Goal: Use online tool/utility: Utilize a website feature to perform a specific function

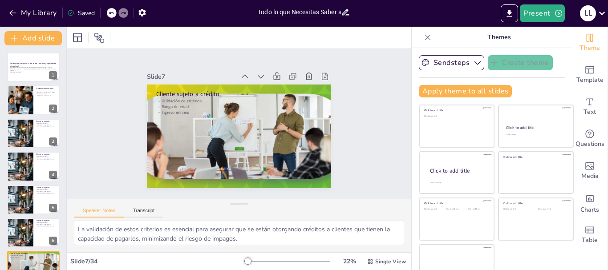
checkbox input "true"
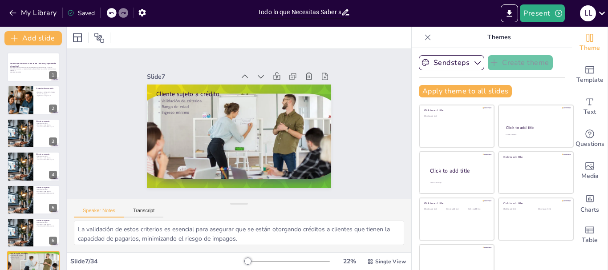
scroll to position [108, 0]
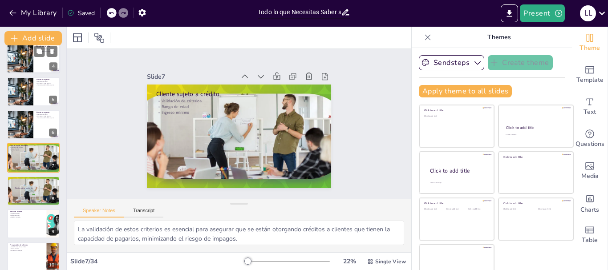
checkbox input "true"
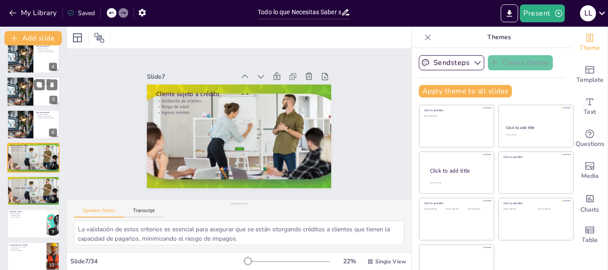
checkbox input "true"
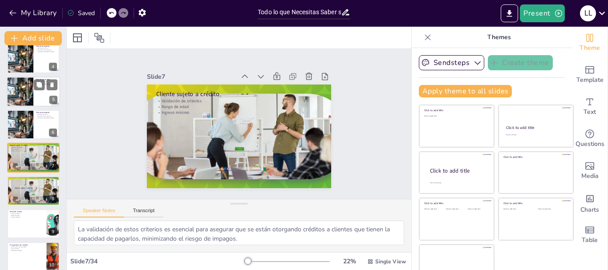
checkbox input "true"
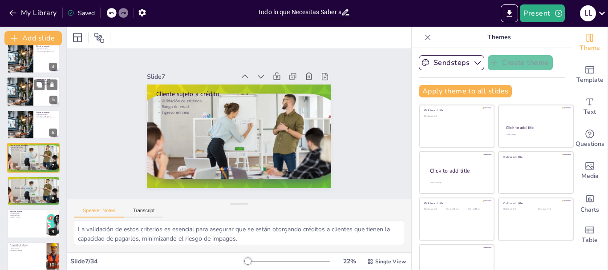
click at [39, 93] on div at bounding box center [33, 92] width 53 height 30
checkbox input "true"
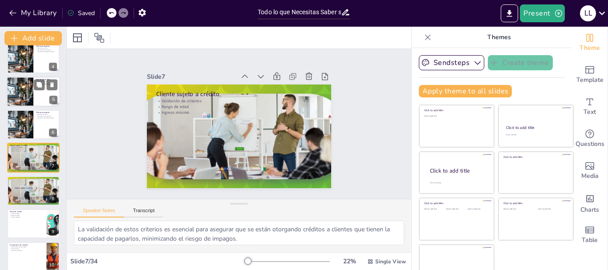
checkbox input "true"
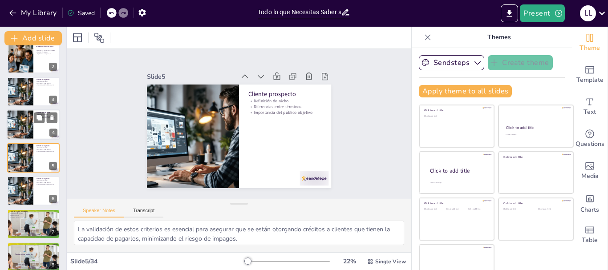
checkbox input "true"
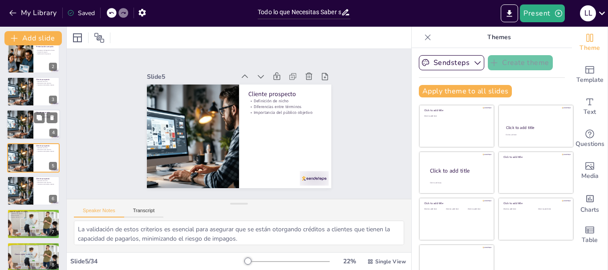
checkbox input "true"
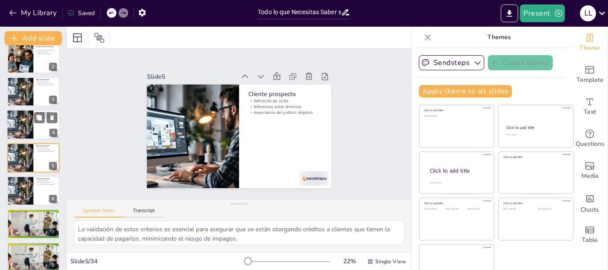
click at [38, 130] on div at bounding box center [33, 124] width 53 height 30
checkbox input "true"
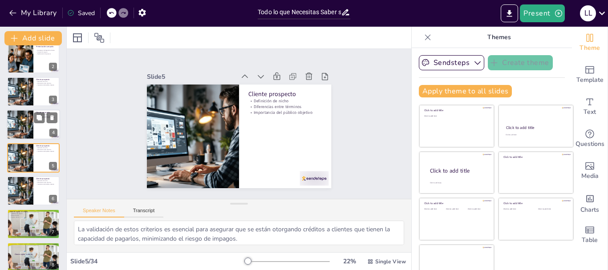
checkbox input "true"
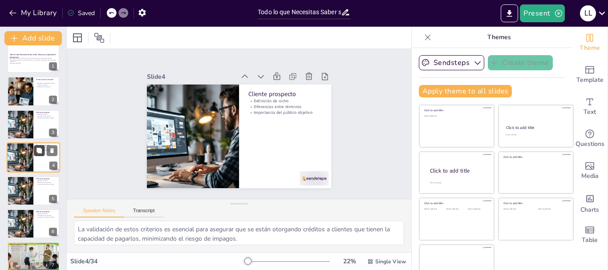
checkbox input "true"
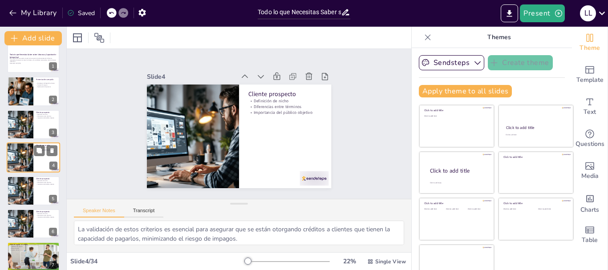
checkbox input "true"
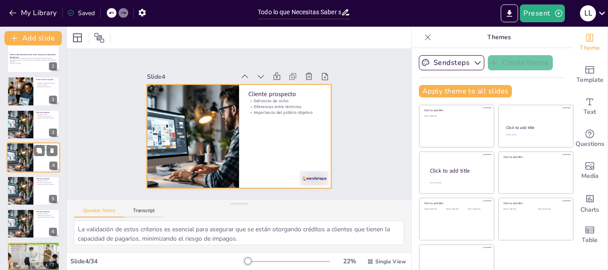
checkbox input "true"
click at [41, 160] on div at bounding box center [33, 157] width 53 height 30
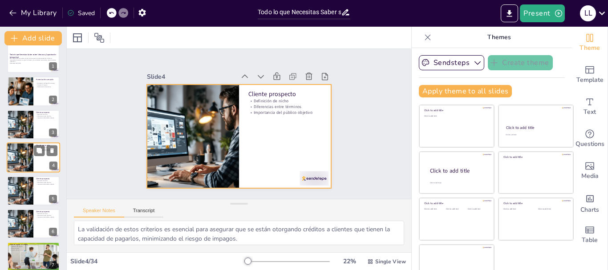
checkbox input "true"
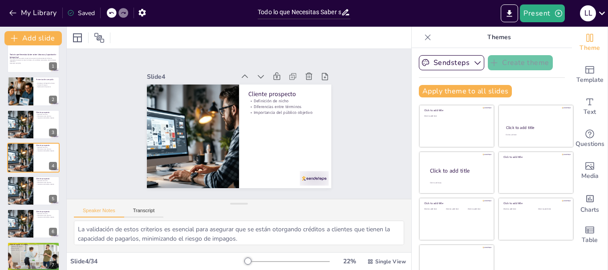
checkbox input "true"
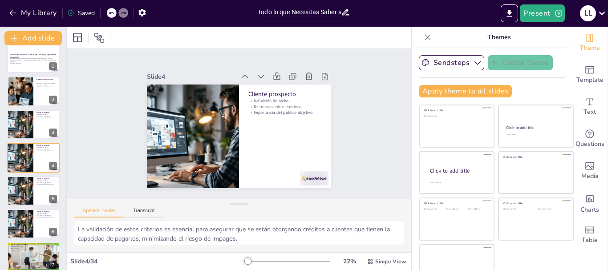
checkbox input "true"
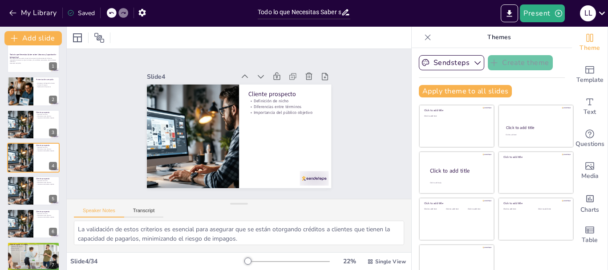
checkbox input "true"
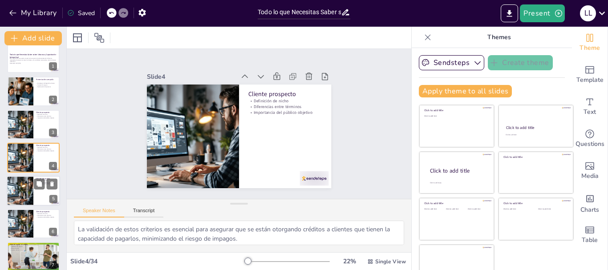
checkbox input "true"
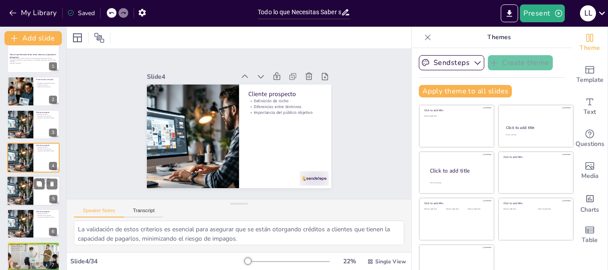
click at [36, 198] on div at bounding box center [33, 191] width 53 height 30
checkbox input "true"
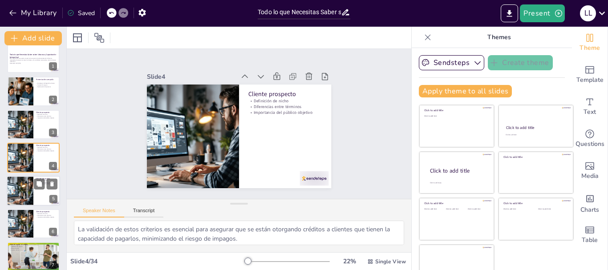
checkbox input "true"
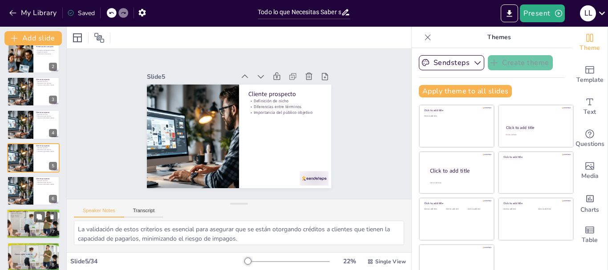
checkbox input "true"
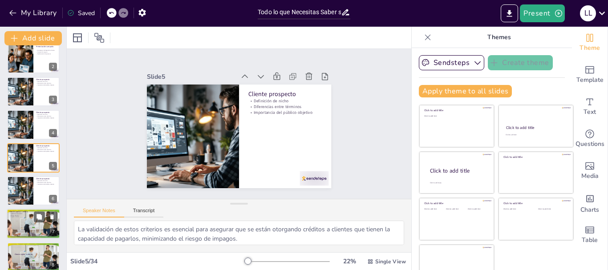
checkbox input "true"
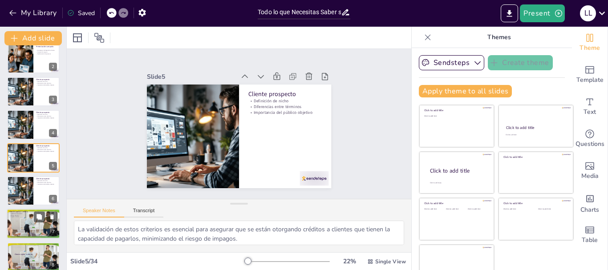
click at [35, 230] on div at bounding box center [33, 224] width 70 height 30
checkbox input "true"
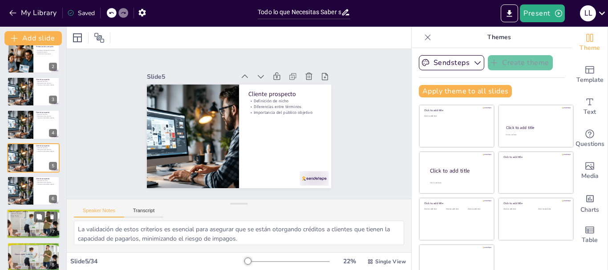
checkbox input "true"
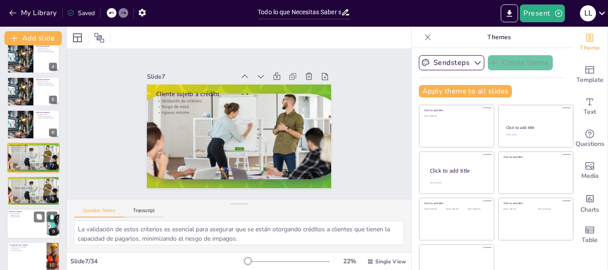
click at [27, 229] on div at bounding box center [33, 224] width 53 height 30
checkbox input "true"
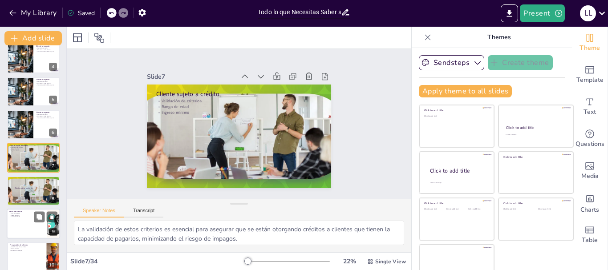
checkbox input "true"
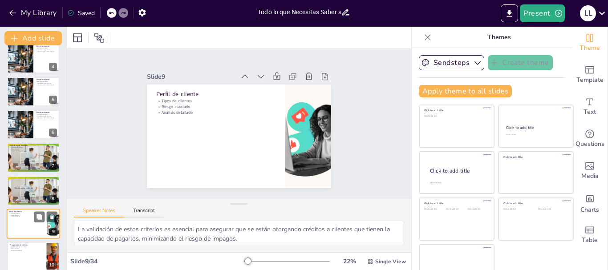
scroll to position [174, 0]
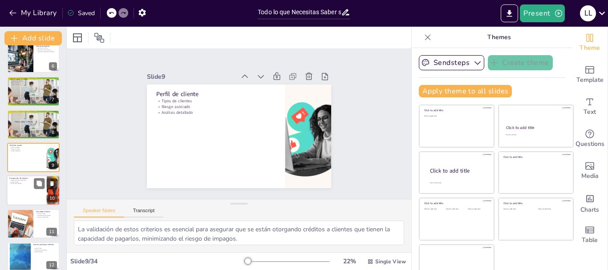
checkbox input "true"
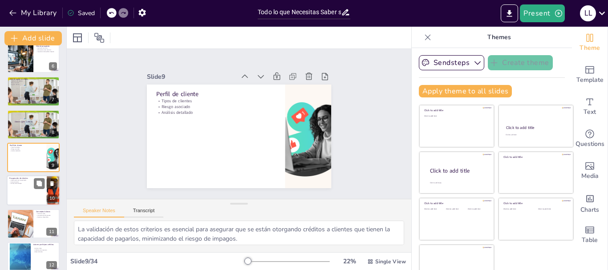
checkbox input "true"
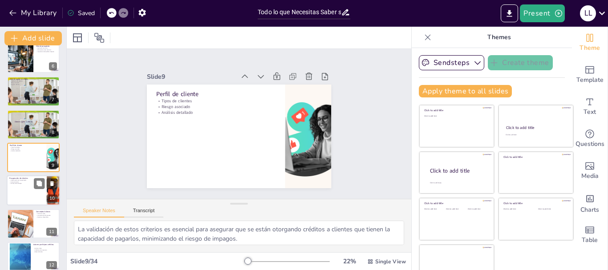
checkbox input "true"
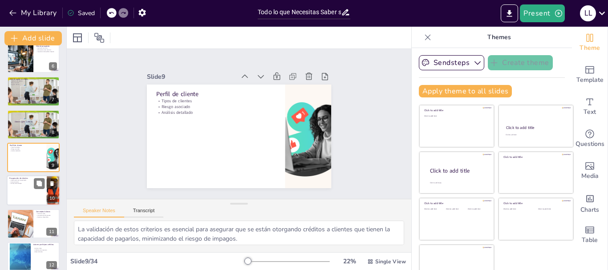
checkbox input "true"
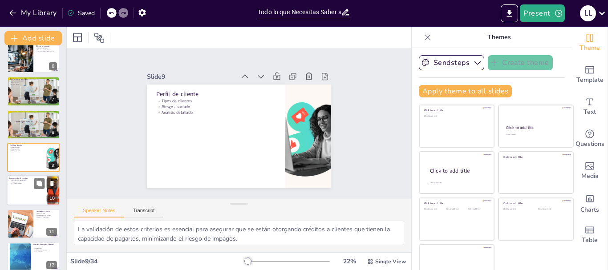
checkbox input "true"
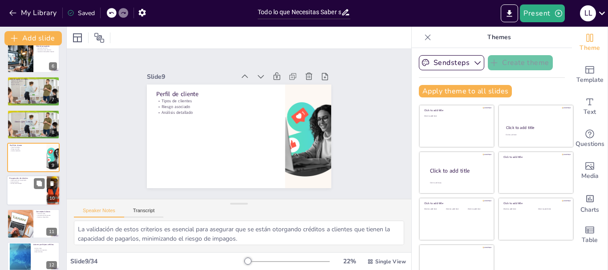
checkbox input "true"
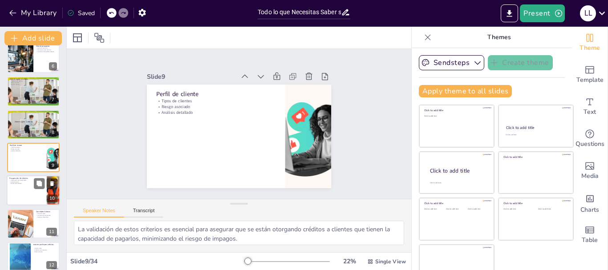
click at [24, 197] on div at bounding box center [33, 191] width 53 height 30
checkbox input "true"
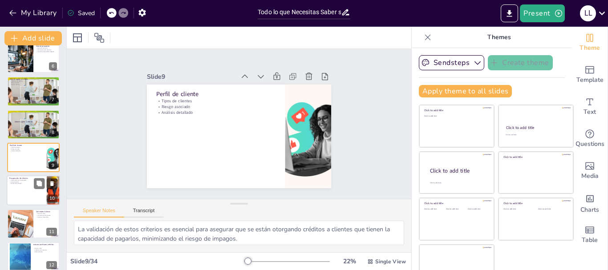
checkbox input "true"
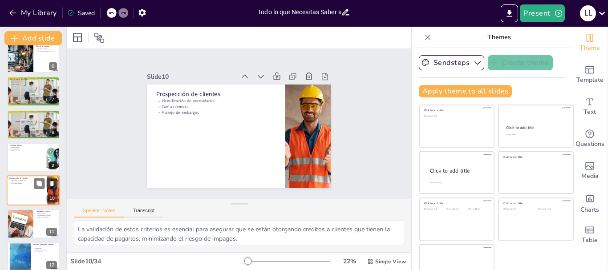
scroll to position [207, 0]
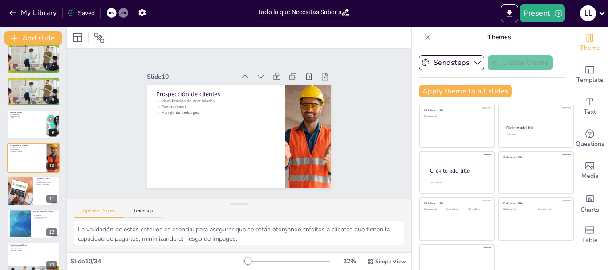
checkbox input "true"
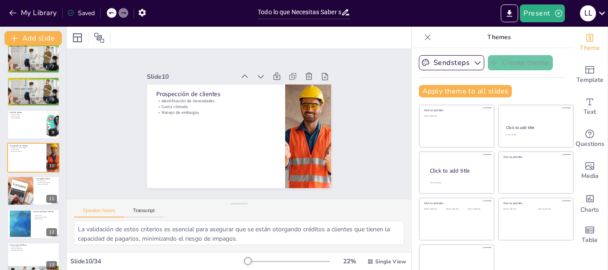
checkbox input "true"
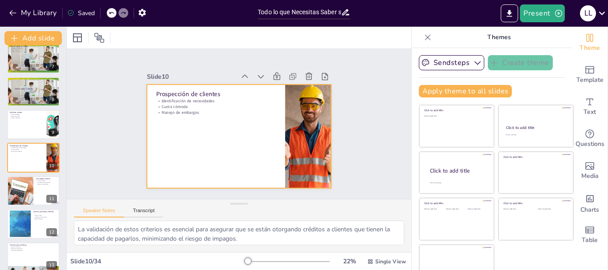
checkbox input "true"
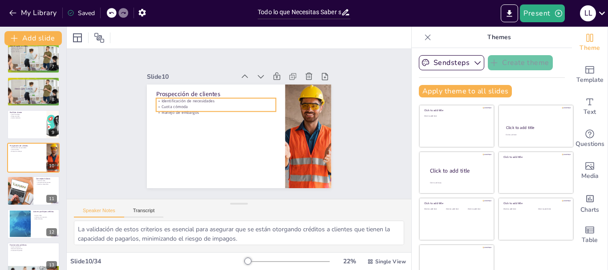
click at [174, 108] on div "Prospección de clientes Identificación de necesidades Cuota cómoda Manejo de em…" at bounding box center [239, 137] width 184 height 104
checkbox input "true"
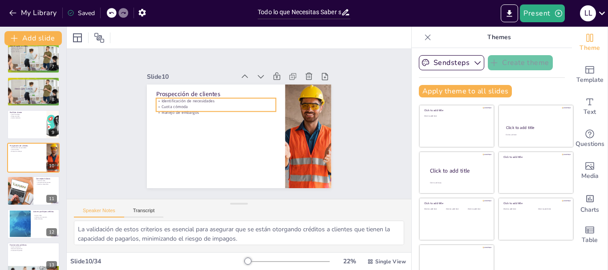
checkbox input "true"
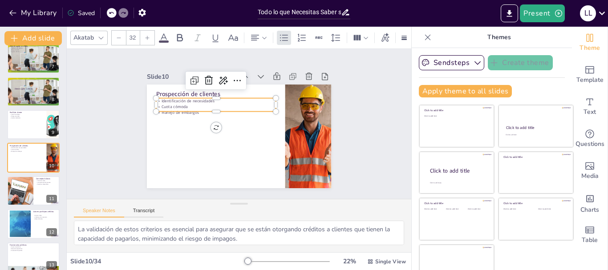
checkbox input "true"
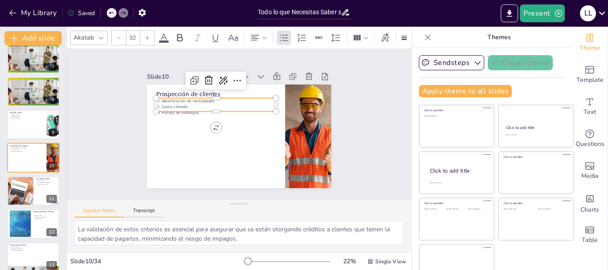
checkbox input "true"
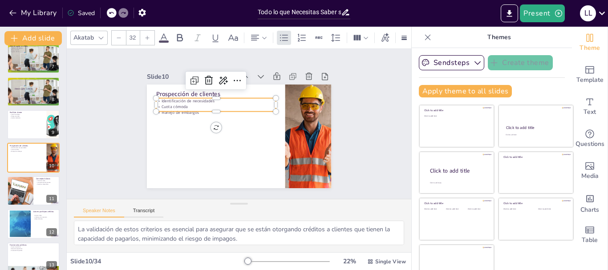
checkbox input "true"
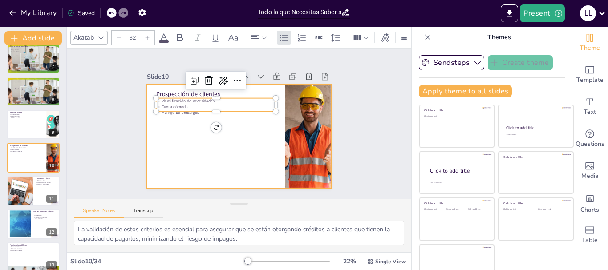
checkbox input "true"
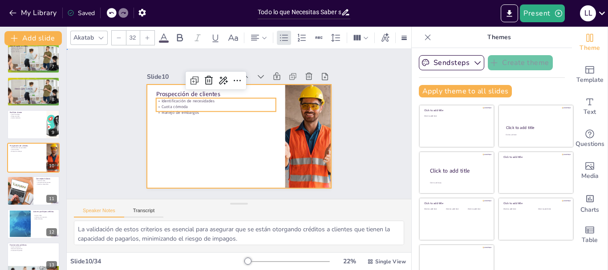
click at [175, 121] on div at bounding box center [239, 137] width 184 height 104
checkbox input "true"
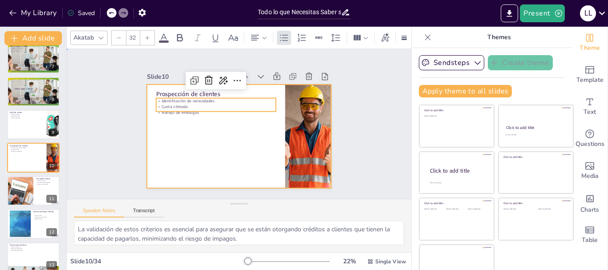
checkbox input "true"
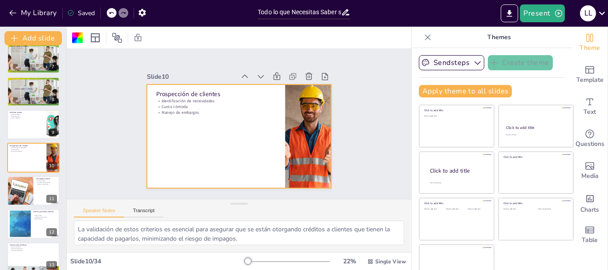
checkbox input "true"
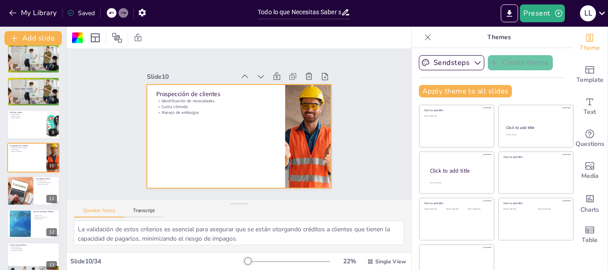
checkbox input "true"
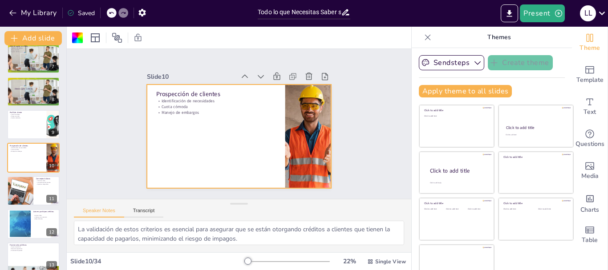
checkbox input "true"
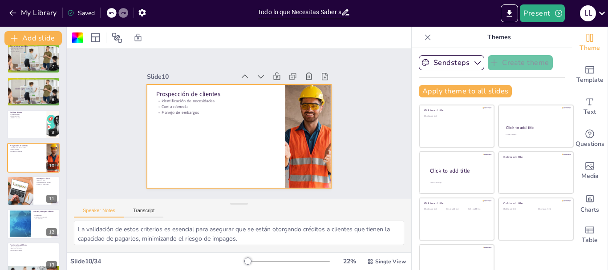
checkbox input "true"
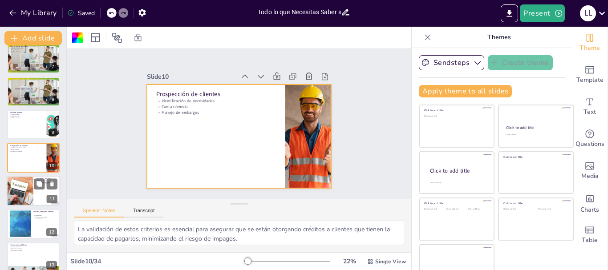
click at [37, 199] on div at bounding box center [33, 191] width 53 height 30
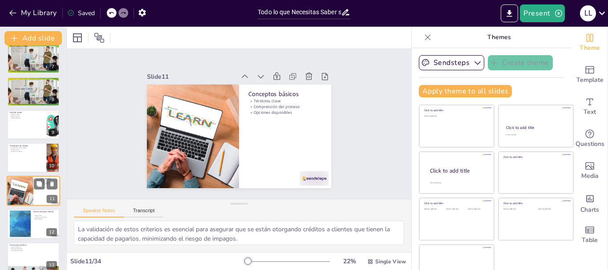
scroll to position [240, 0]
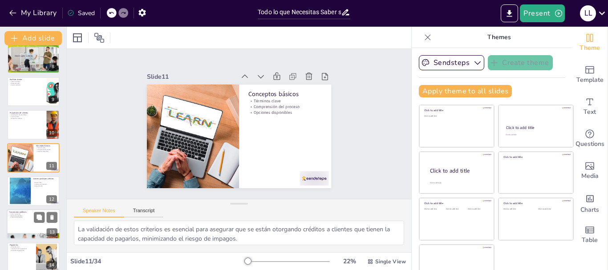
click at [18, 228] on div at bounding box center [33, 224] width 53 height 30
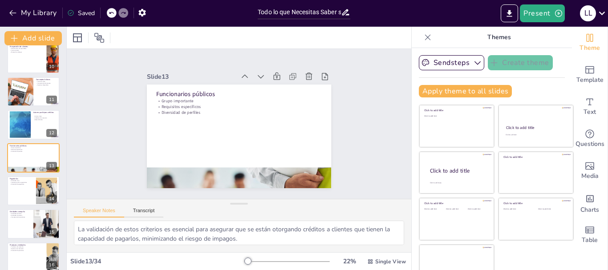
scroll to position [370, 0]
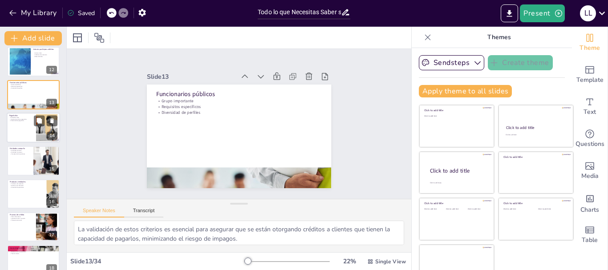
click at [16, 134] on div at bounding box center [33, 128] width 53 height 30
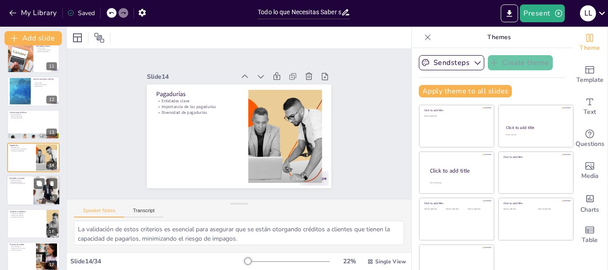
click at [19, 192] on div at bounding box center [33, 191] width 53 height 30
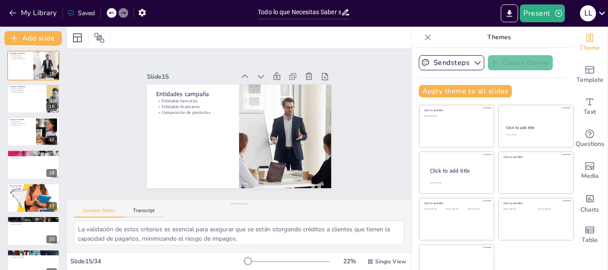
scroll to position [467, 0]
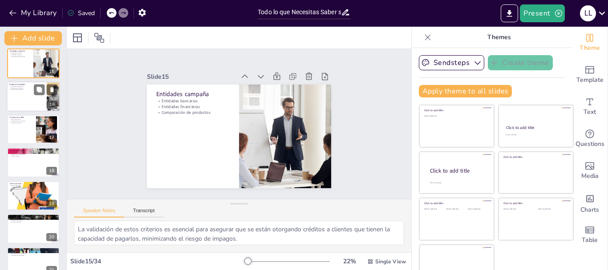
click at [22, 101] on div at bounding box center [33, 96] width 53 height 30
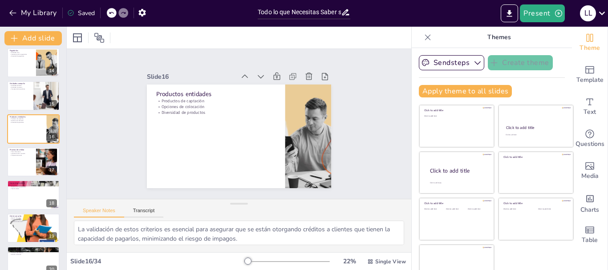
scroll to position [447, 0]
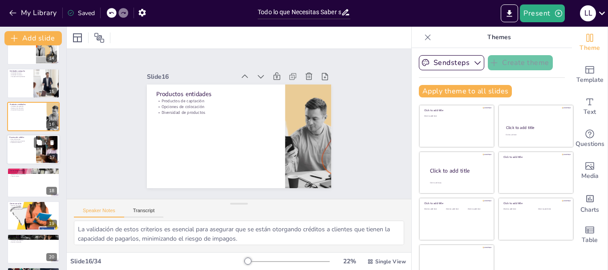
click at [16, 154] on div at bounding box center [33, 149] width 53 height 30
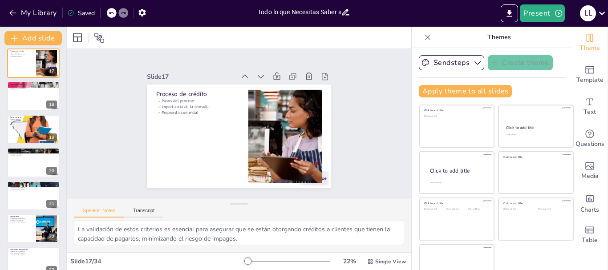
scroll to position [488, 0]
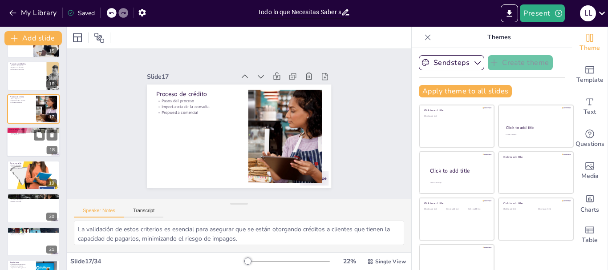
click at [26, 150] on div at bounding box center [33, 142] width 53 height 30
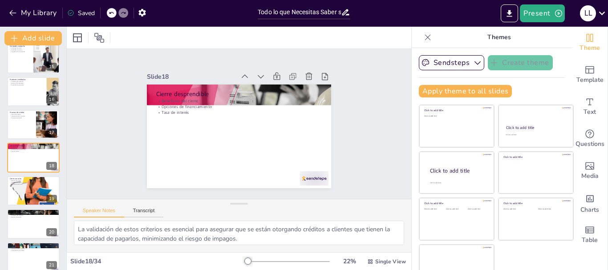
scroll to position [525, 0]
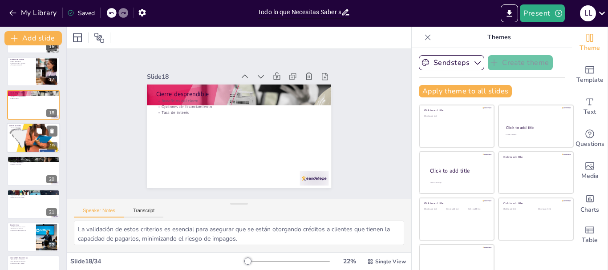
click at [16, 147] on div at bounding box center [33, 137] width 53 height 53
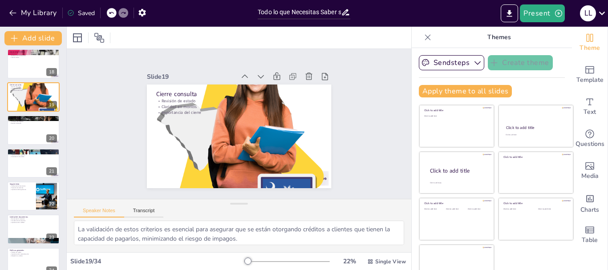
scroll to position [568, 0]
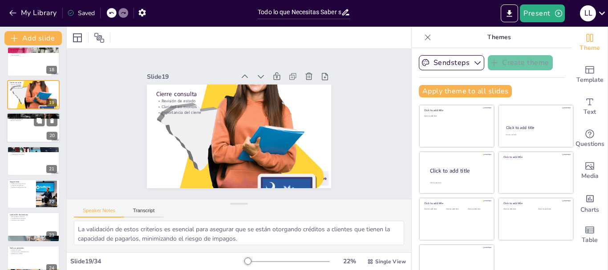
click at [18, 137] on div at bounding box center [33, 128] width 53 height 30
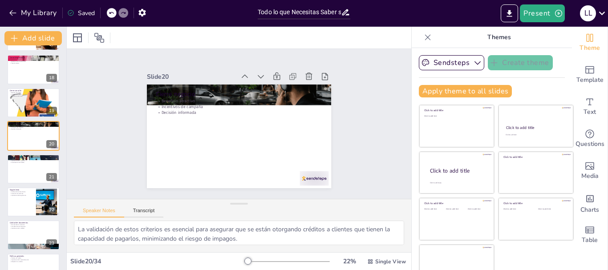
scroll to position [565, 0]
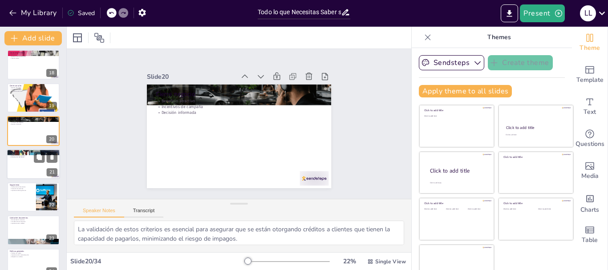
click at [29, 168] on div at bounding box center [33, 164] width 53 height 30
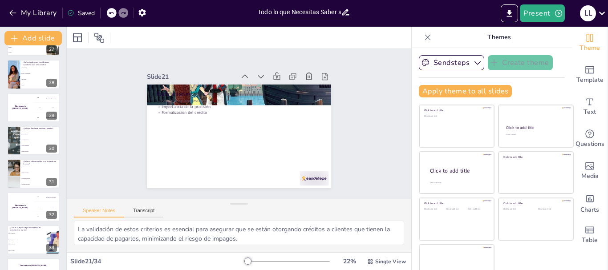
scroll to position [911, 0]
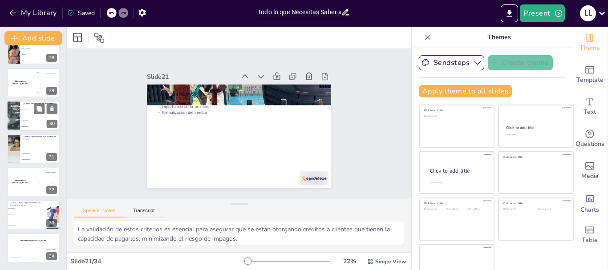
click at [31, 121] on span "Cliente embargado" at bounding box center [40, 120] width 38 height 1
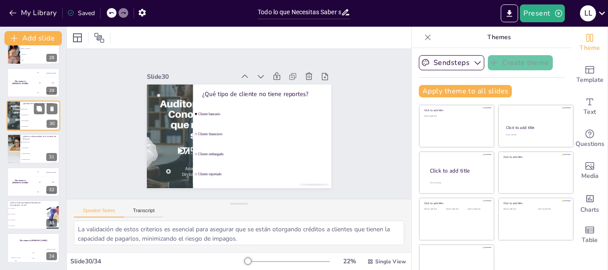
scroll to position [869, 0]
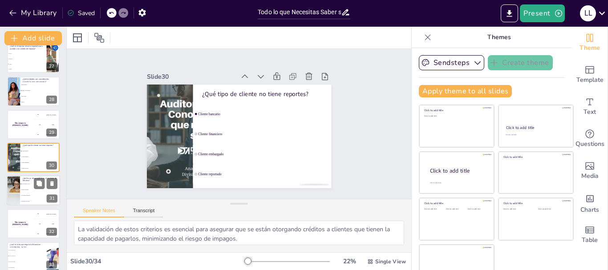
click at [27, 191] on li "Un tipo de crédito" at bounding box center [40, 190] width 40 height 6
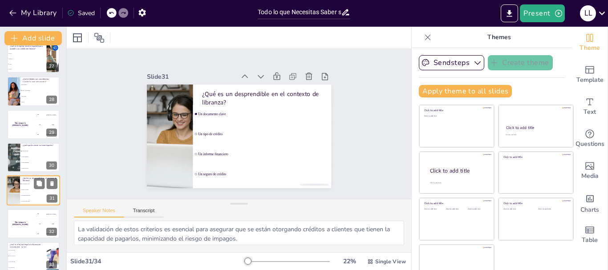
scroll to position [902, 0]
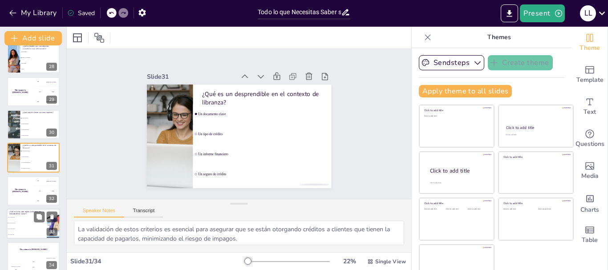
click at [33, 226] on li "Ley 175 de 1994" at bounding box center [27, 229] width 40 height 6
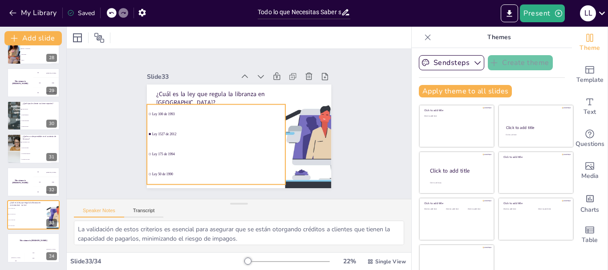
click at [202, 156] on li "Ley 175 de 1994" at bounding box center [216, 154] width 138 height 19
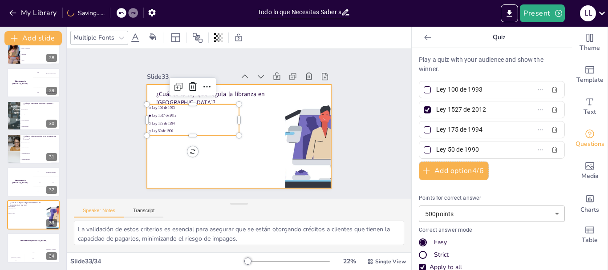
click at [270, 85] on div at bounding box center [239, 137] width 184 height 104
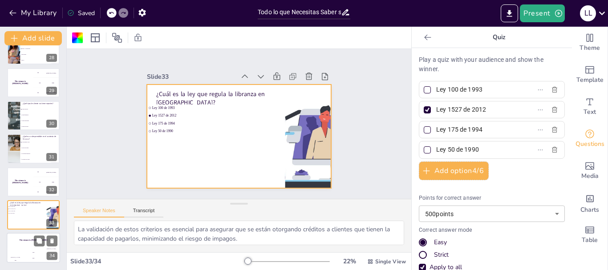
click at [24, 247] on div "The winner is [PERSON_NAME]" at bounding box center [33, 240] width 53 height 15
